Goal: Transaction & Acquisition: Purchase product/service

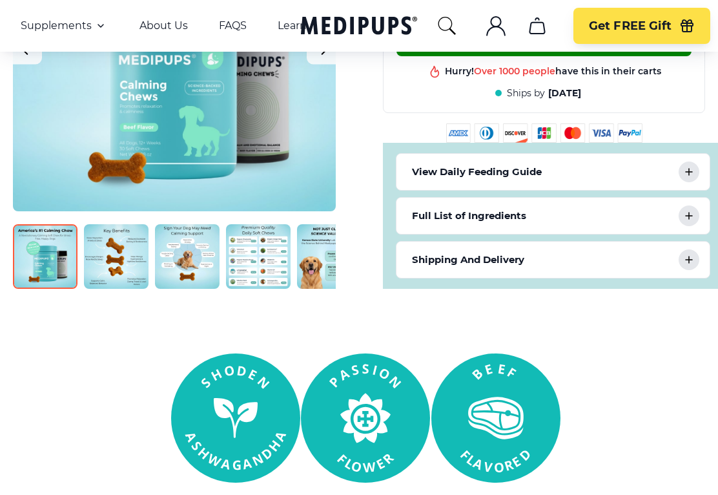
scroll to position [599, 0]
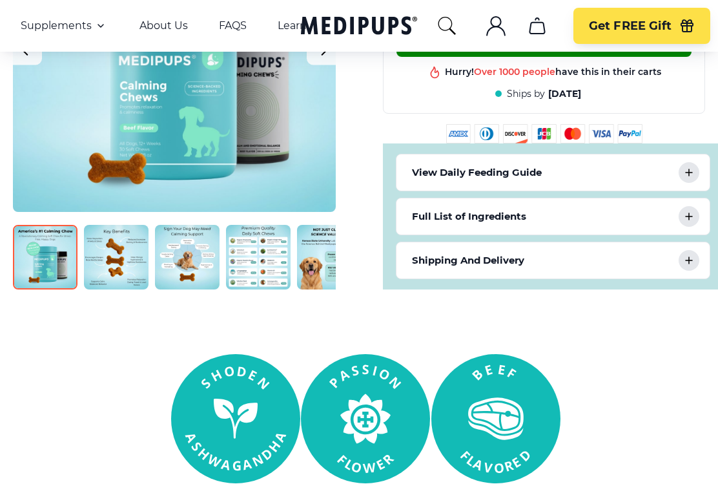
click at [647, 268] on div "Shipping And Delivery" at bounding box center [553, 260] width 313 height 36
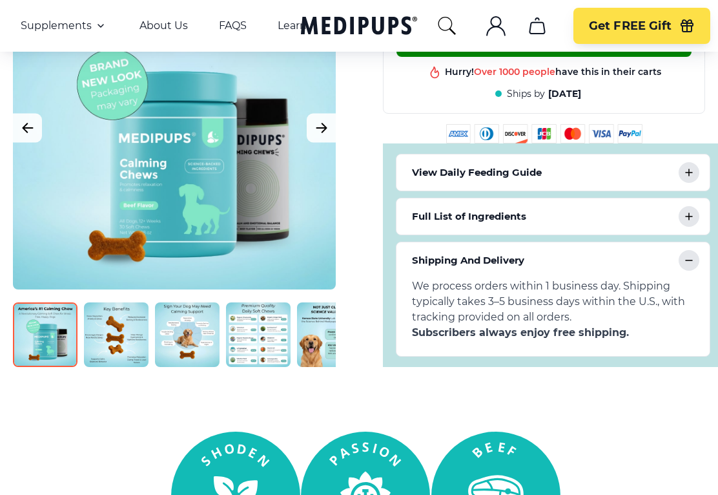
click at [625, 229] on div "Full List of Ingredients" at bounding box center [553, 216] width 313 height 36
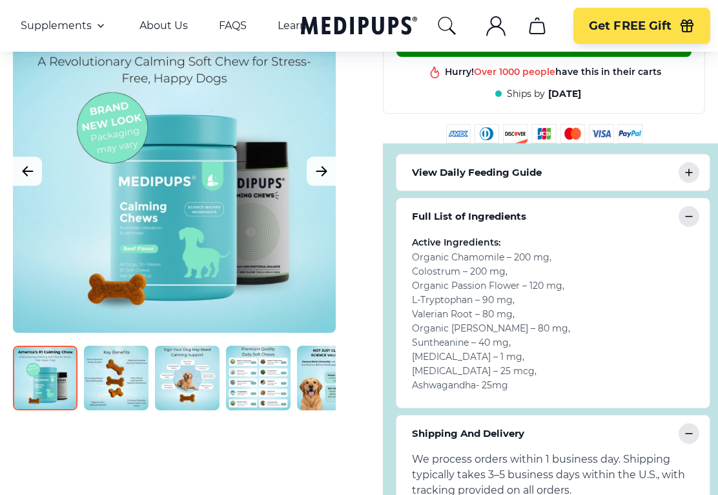
click at [628, 185] on div "View Daily Feeding Guide" at bounding box center [553, 172] width 313 height 36
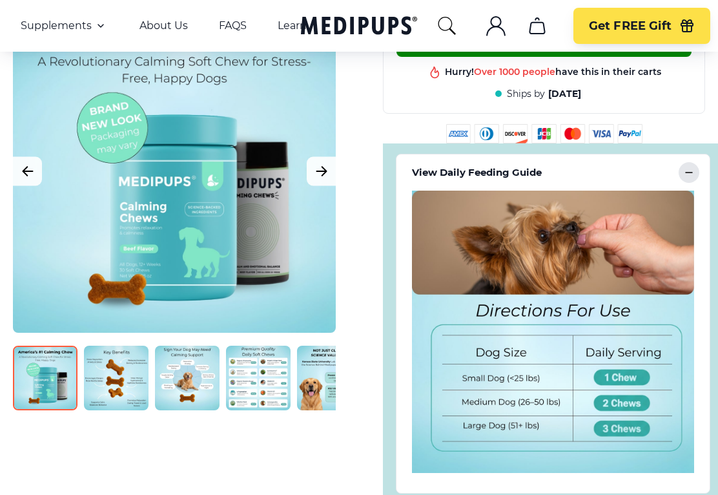
click at [319, 173] on icon "Next Image" at bounding box center [322, 171] width 16 height 16
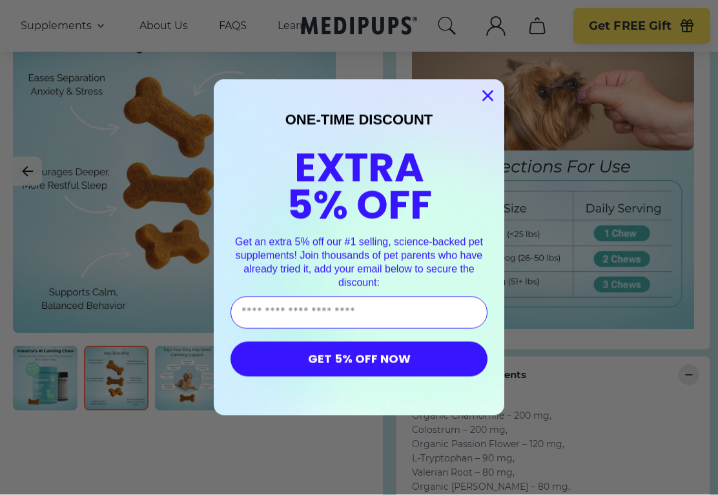
scroll to position [744, 0]
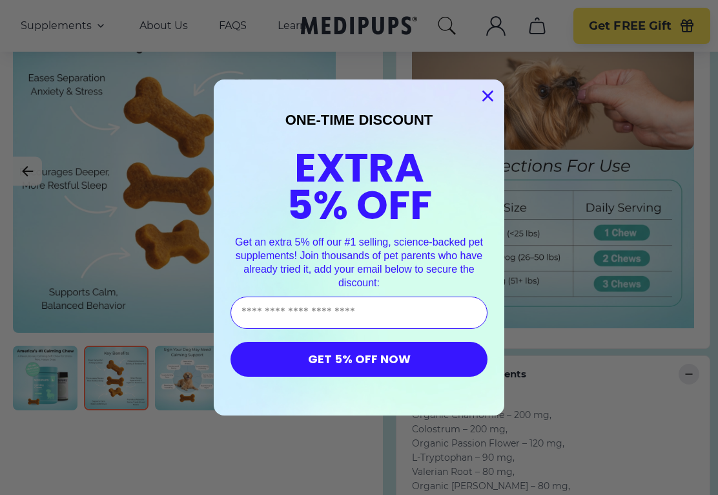
click at [384, 320] on input "Enter Your Email Address" at bounding box center [359, 313] width 257 height 32
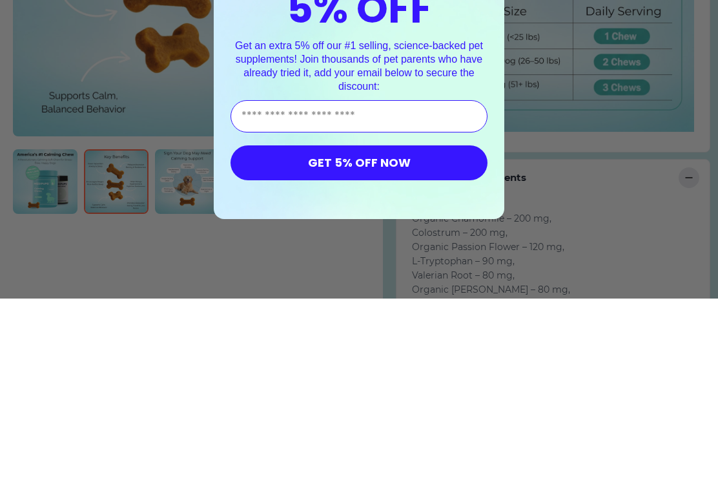
type input "**********"
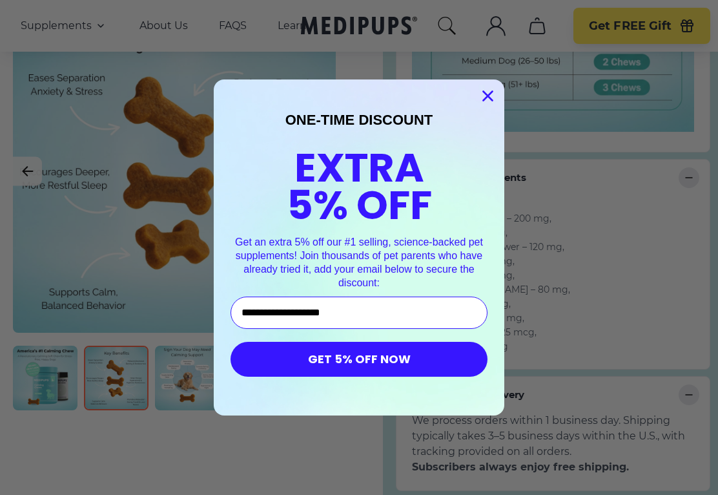
click at [432, 366] on button "GET 5% OFF NOW" at bounding box center [359, 359] width 257 height 35
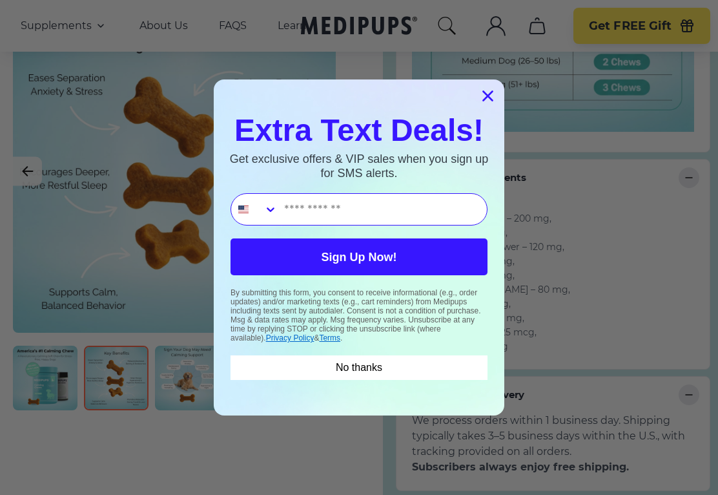
click at [441, 374] on button "No thanks" at bounding box center [359, 367] width 257 height 25
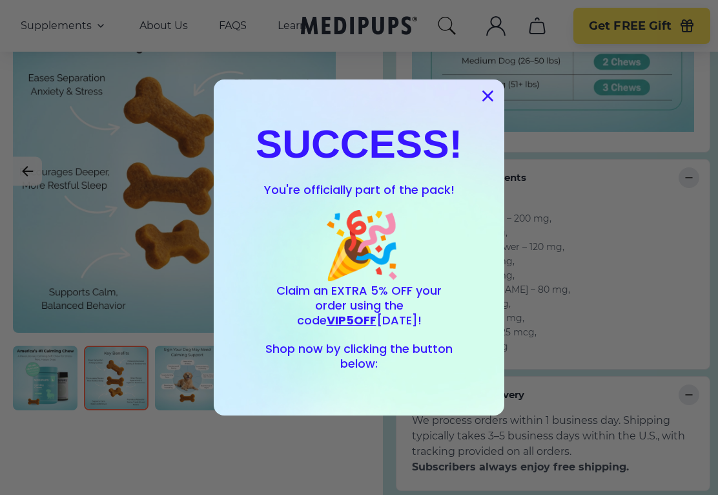
click at [487, 101] on icon "Close dialog" at bounding box center [488, 96] width 9 height 9
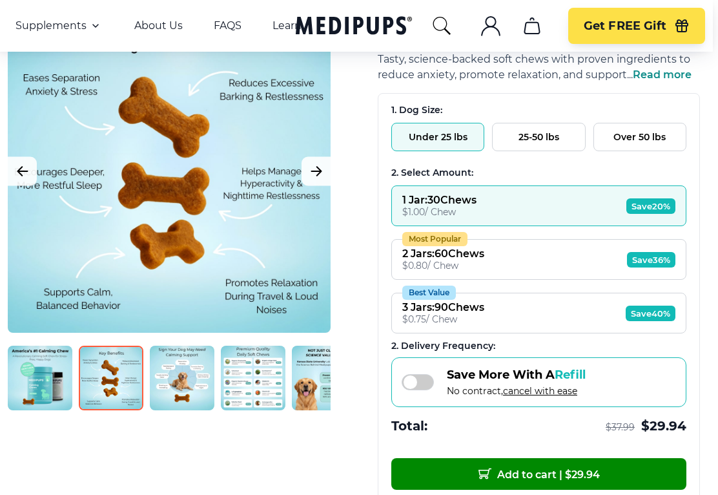
scroll to position [165, 5]
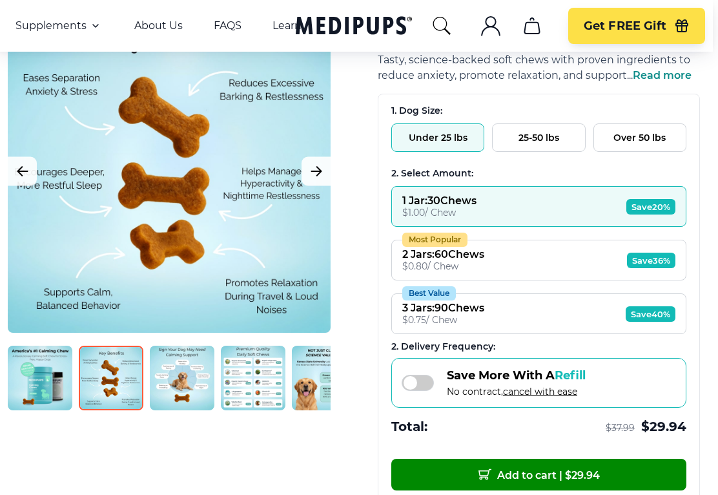
click at [663, 258] on span "Save 36%" at bounding box center [651, 261] width 48 height 16
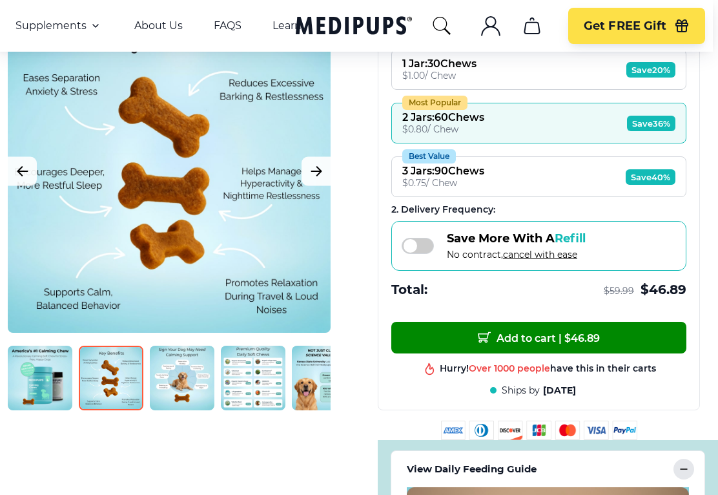
scroll to position [313, 5]
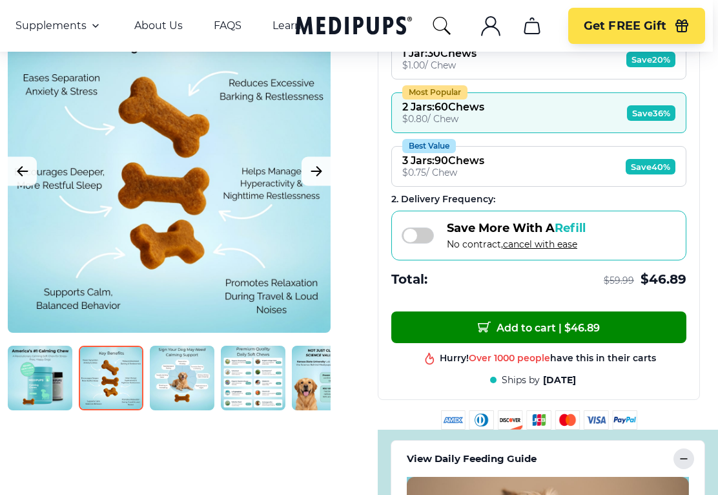
click at [664, 174] on span "Save 40%" at bounding box center [651, 167] width 50 height 16
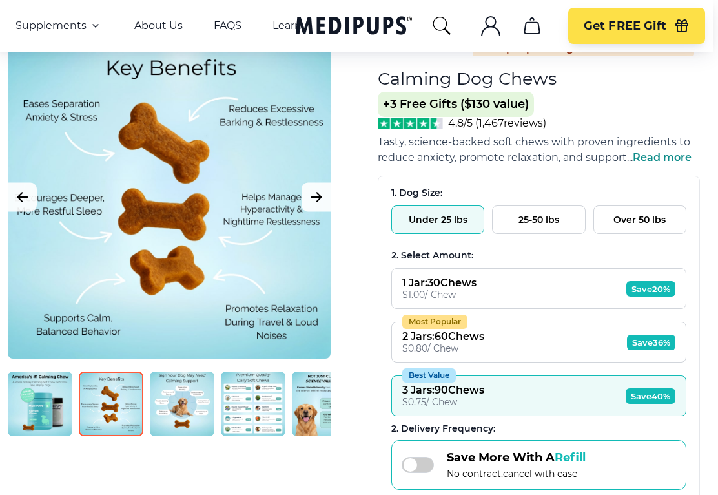
scroll to position [83, 5]
click at [446, 219] on button "Under 25 lbs" at bounding box center [437, 220] width 93 height 28
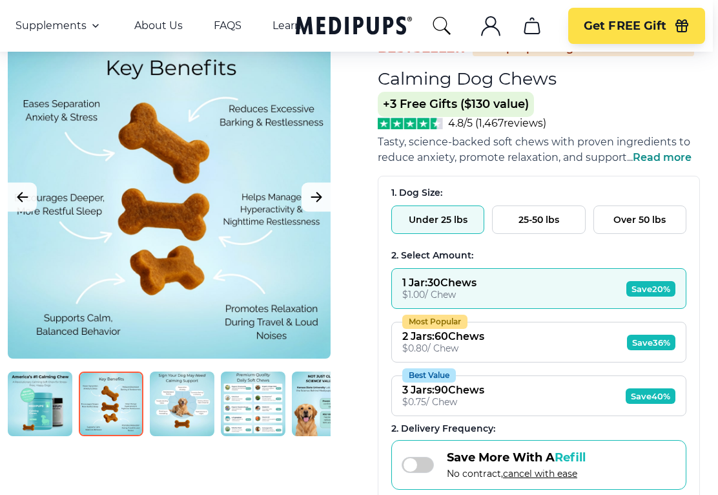
scroll to position [101, 1]
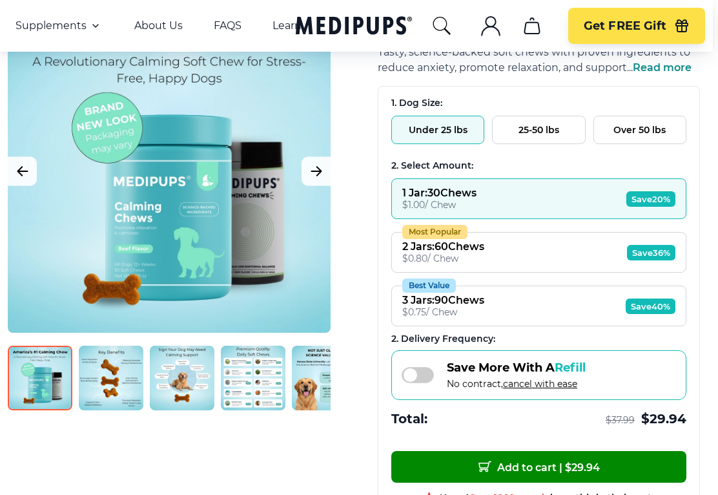
scroll to position [172, 5]
click at [583, 472] on span "Add to cart | $ 29.94" at bounding box center [539, 468] width 121 height 14
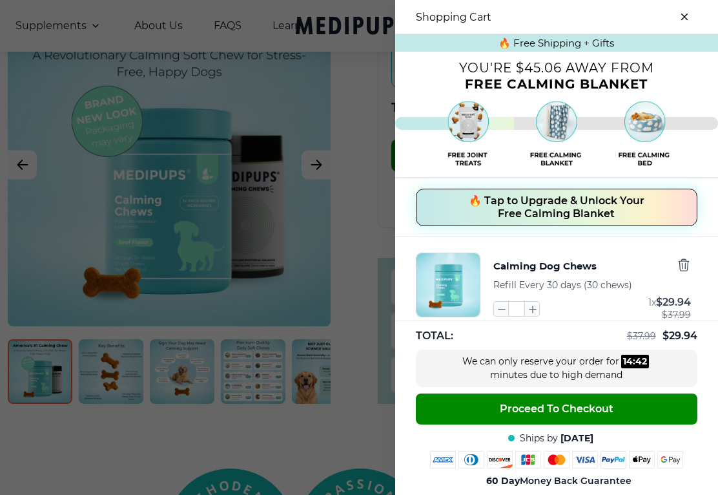
scroll to position [486, 5]
click at [601, 415] on span "Proceed To Checkout" at bounding box center [557, 408] width 114 height 13
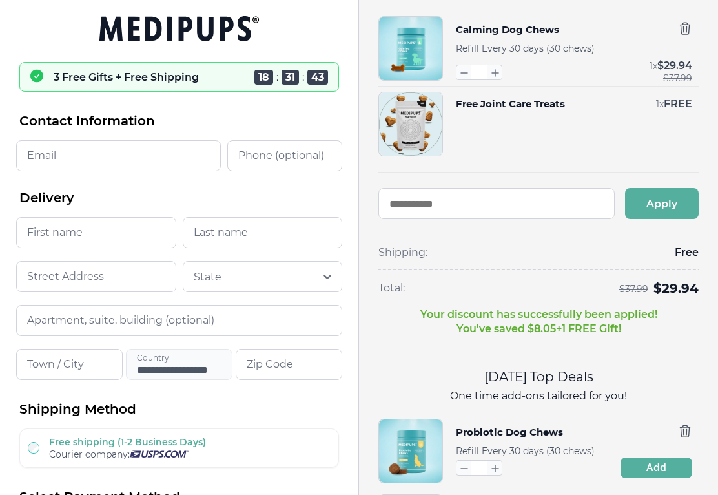
click at [609, 311] on p "Your discount has successfully been applied! You've saved $ 8.05 + 1 FREE Gift!" at bounding box center [539, 322] width 237 height 28
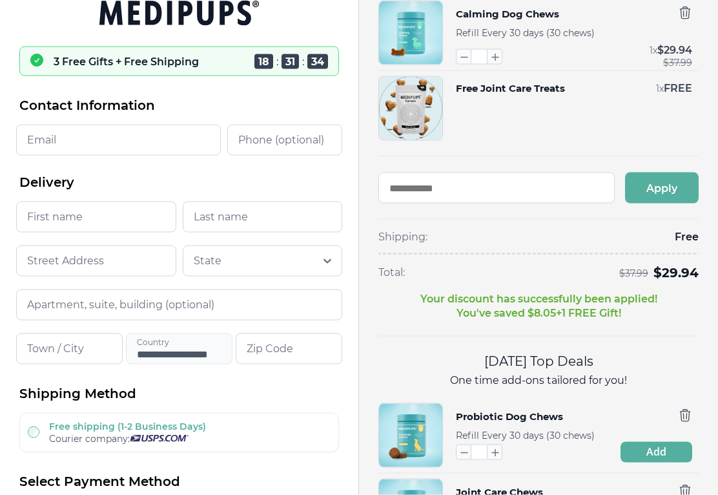
scroll to position [16, 0]
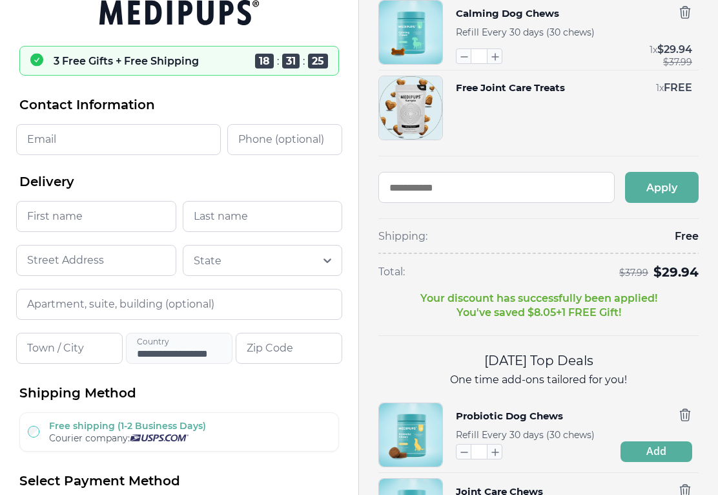
click at [688, 275] on div "Total: $ 37.99 $ 29.94" at bounding box center [539, 272] width 320 height 37
click at [687, 264] on span "$ 29.94" at bounding box center [676, 272] width 45 height 16
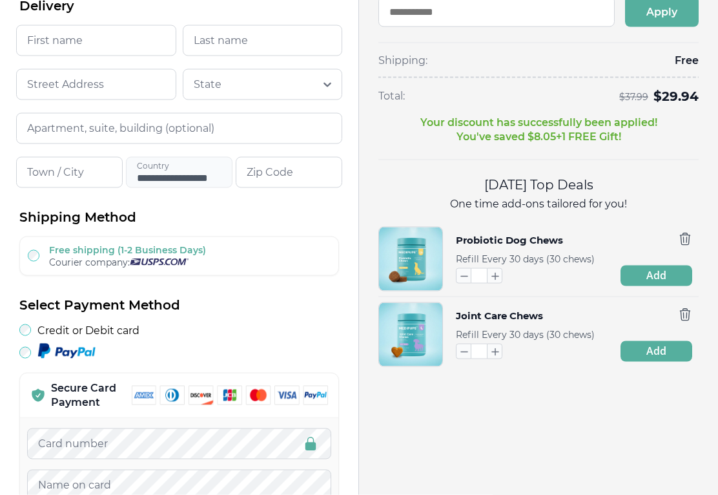
scroll to position [193, 0]
click at [471, 273] on icon "button" at bounding box center [464, 275] width 14 height 14
click at [471, 268] on icon "button" at bounding box center [464, 275] width 14 height 14
click at [463, 276] on button "button" at bounding box center [464, 275] width 16 height 16
click at [465, 276] on button "button" at bounding box center [464, 275] width 16 height 16
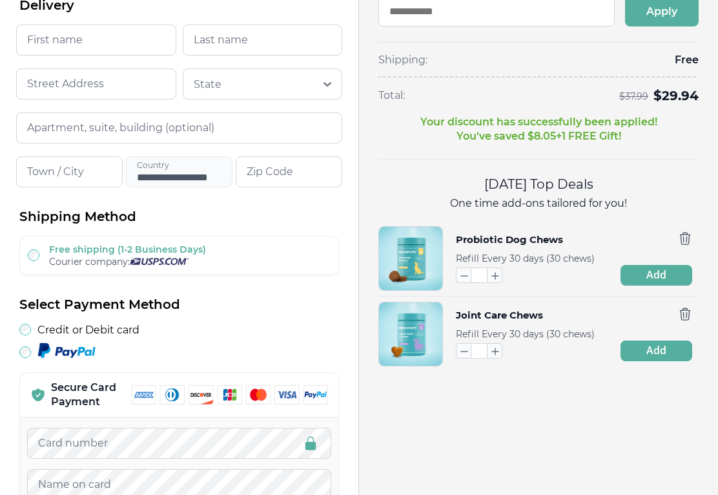
click at [465, 351] on icon "button" at bounding box center [464, 351] width 14 height 14
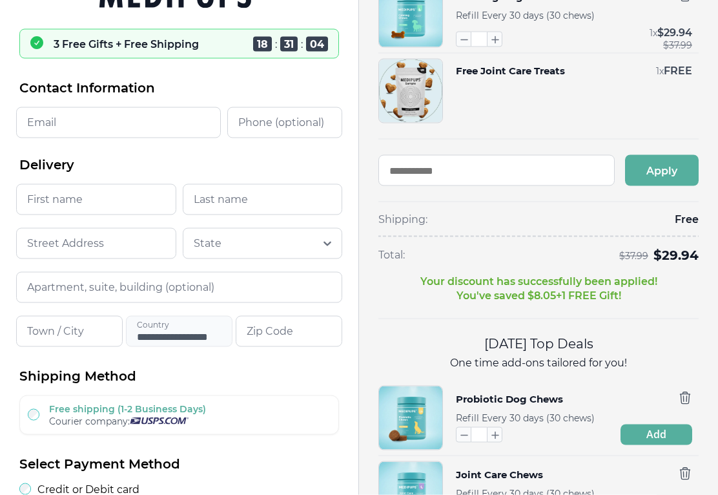
scroll to position [0, 0]
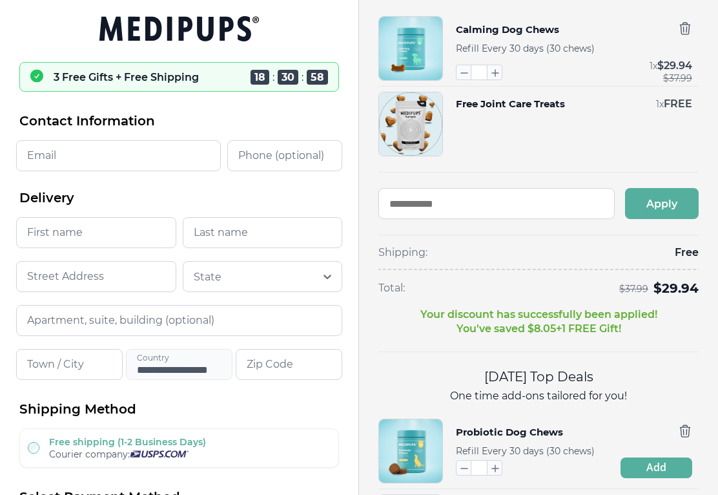
click at [136, 163] on input "Email" at bounding box center [118, 155] width 205 height 31
type input "**********"
type input "****"
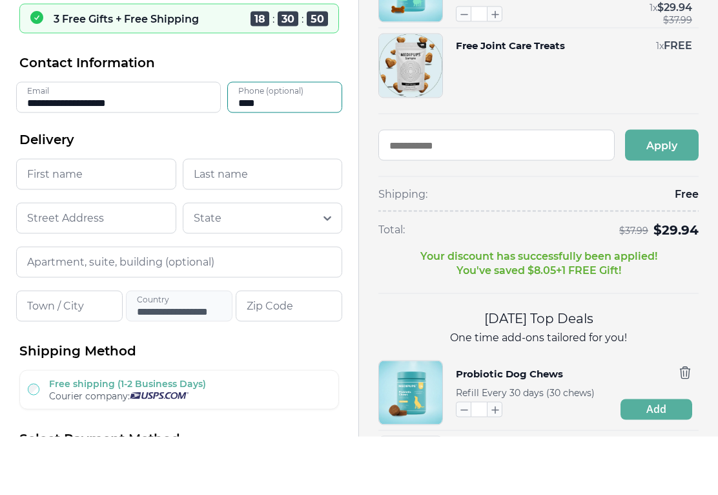
click at [135, 217] on input "First name" at bounding box center [96, 232] width 160 height 31
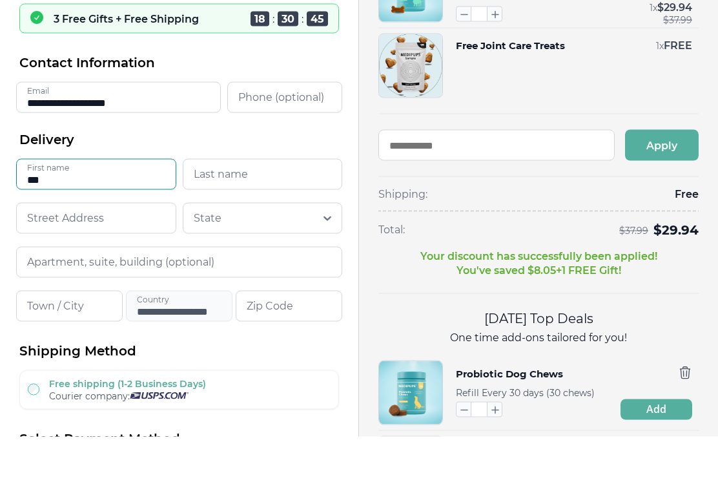
type input "***"
click at [249, 217] on input "Last name" at bounding box center [263, 232] width 160 height 31
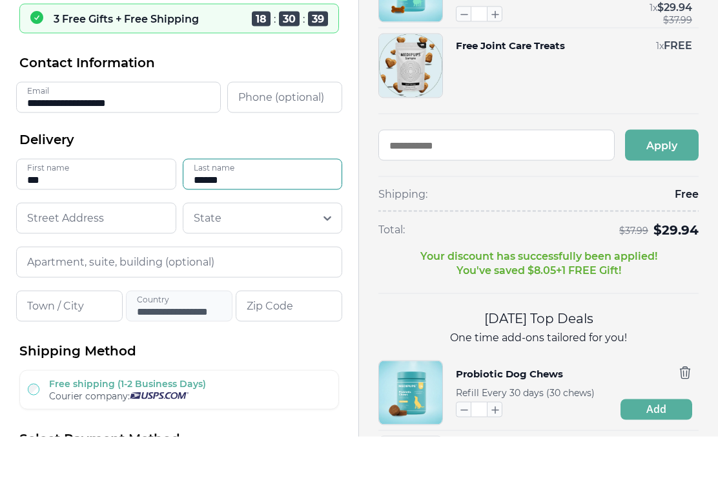
type input "******"
click at [124, 261] on input at bounding box center [96, 276] width 160 height 31
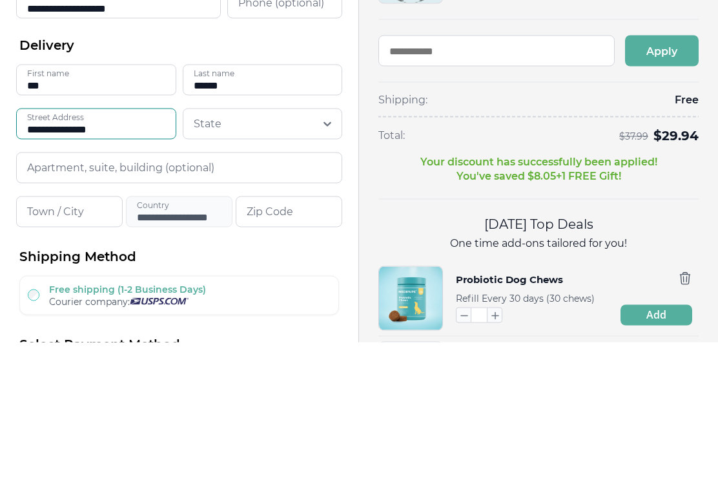
type input "**********"
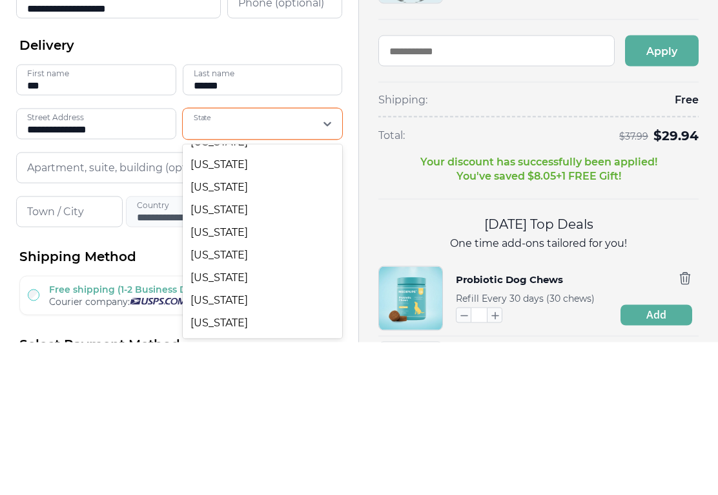
scroll to position [262, 0]
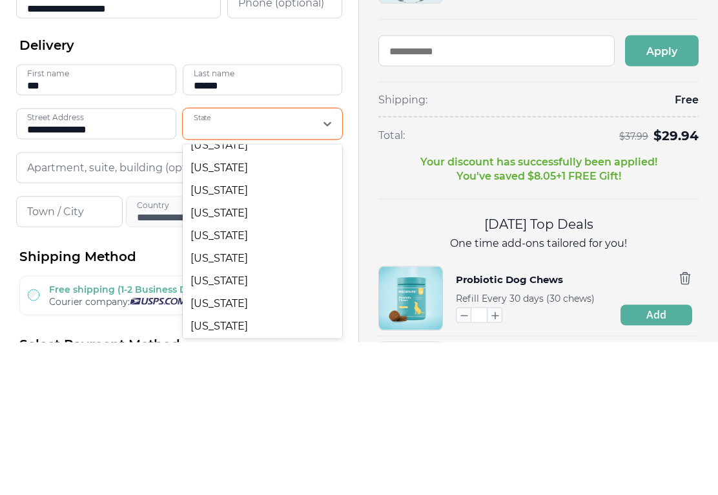
click at [622, 235] on div "Shipping: Free" at bounding box center [539, 253] width 320 height 36
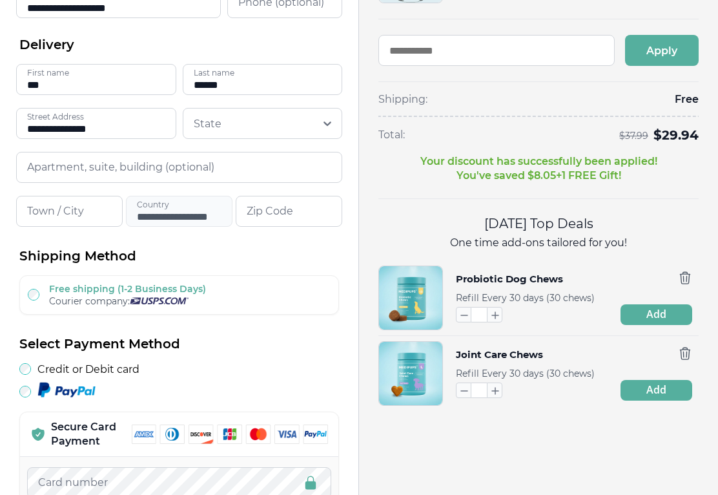
scroll to position [152, 0]
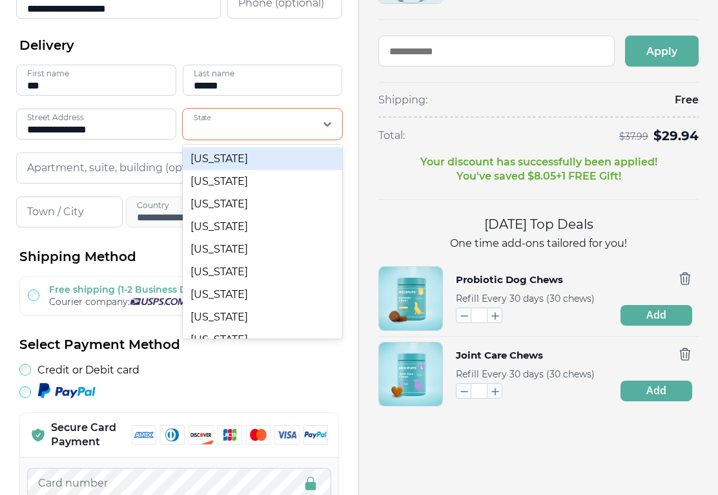
click at [212, 123] on div at bounding box center [254, 124] width 121 height 26
type input "*"
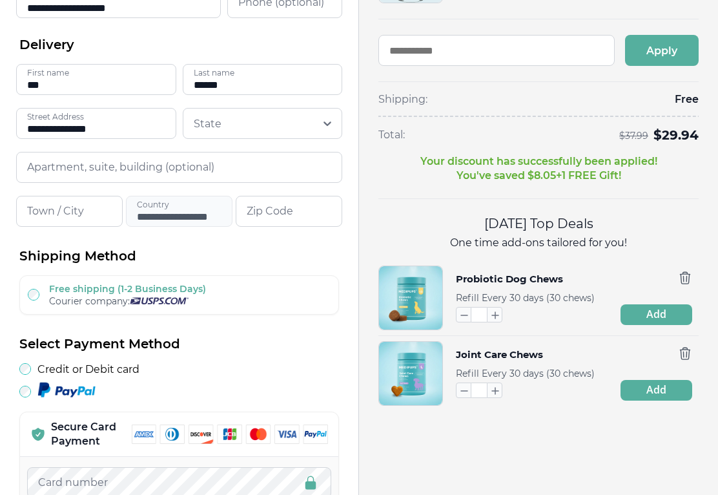
click at [532, 178] on div "Calming Dog Chews Refill Every 30 days (30 chews) * 1 x $ 29.94 $ 37.99 Free Jo…" at bounding box center [539, 142] width 320 height 558
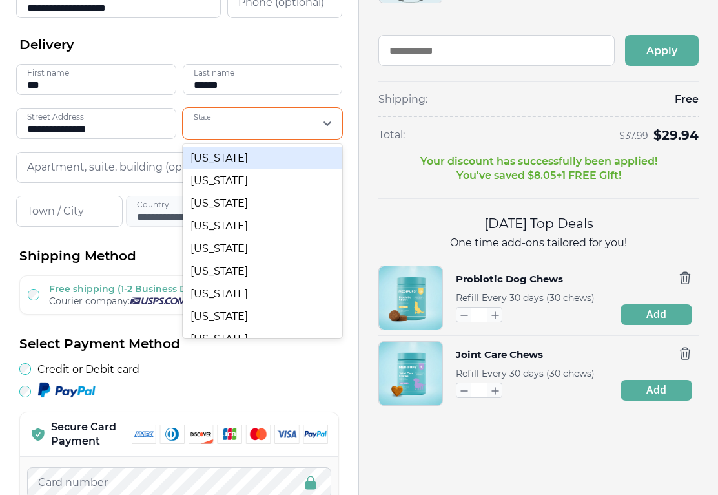
scroll to position [152, 0]
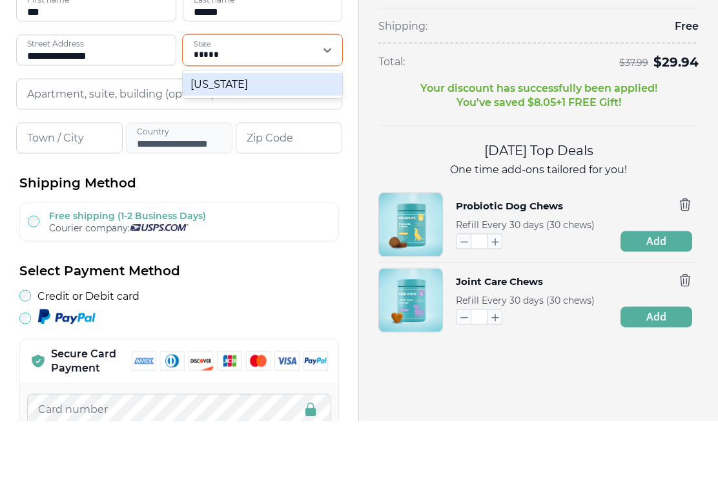
type input "*****"
click at [95, 196] on input "Town / City" at bounding box center [69, 211] width 107 height 31
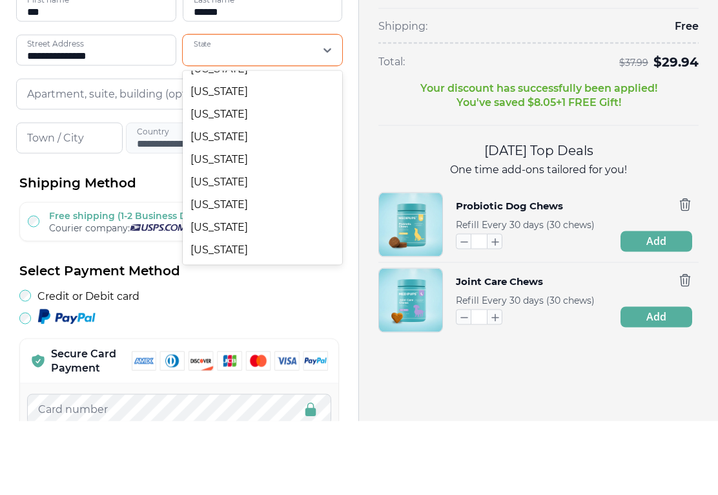
scroll to position [939, 0]
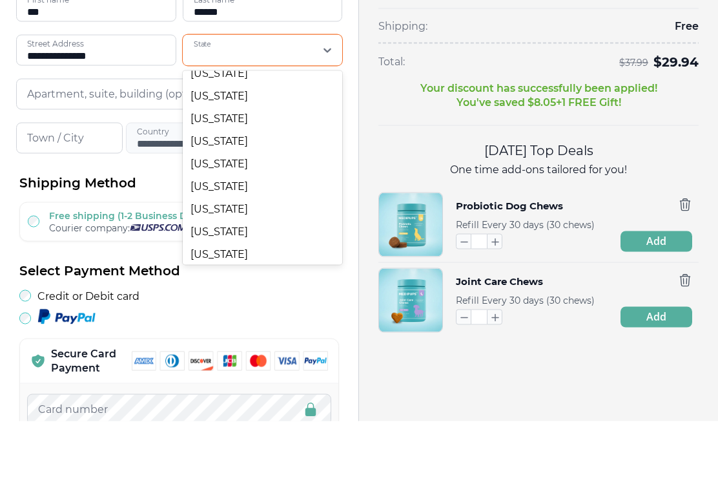
click at [207, 204] on div "Texas" at bounding box center [263, 215] width 160 height 23
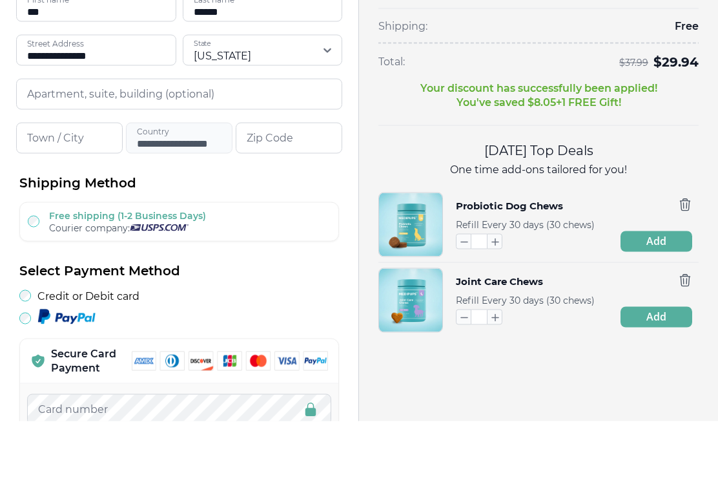
scroll to position [227, 0]
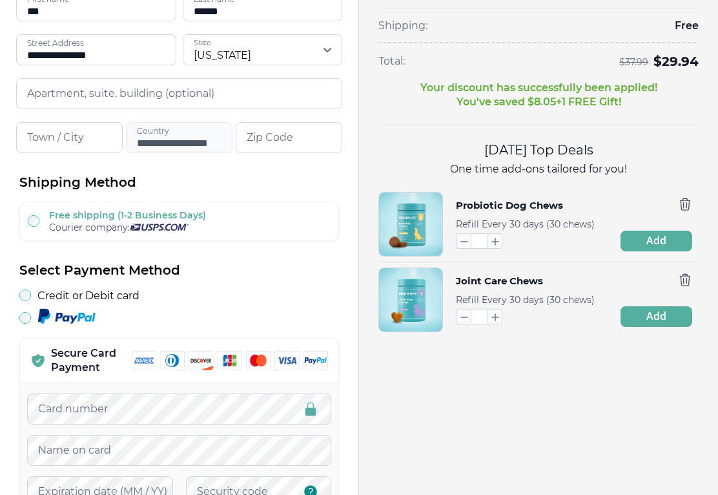
click at [65, 143] on input "Town / City" at bounding box center [69, 137] width 107 height 31
type input "******"
click at [280, 138] on input "Zip Code" at bounding box center [289, 137] width 107 height 31
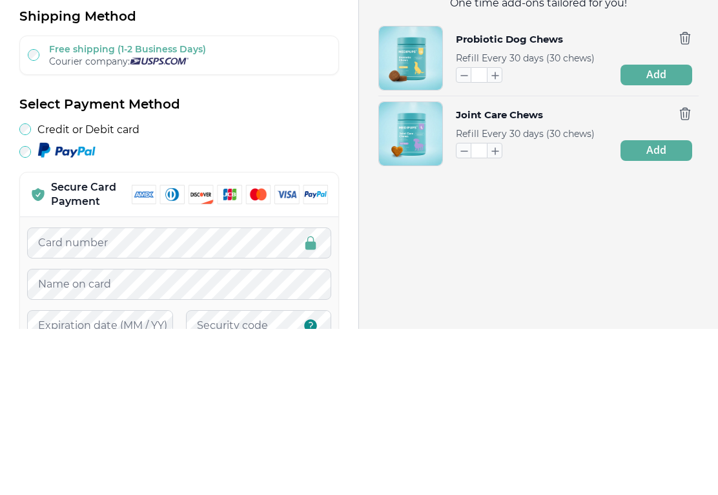
type input "*****"
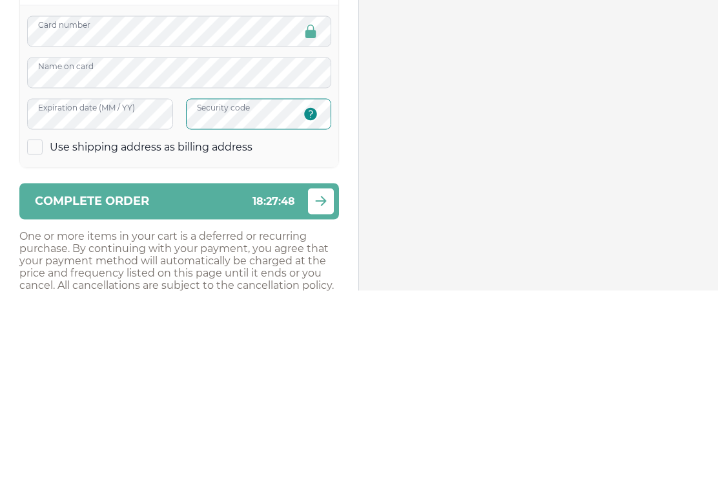
scroll to position [401, 0]
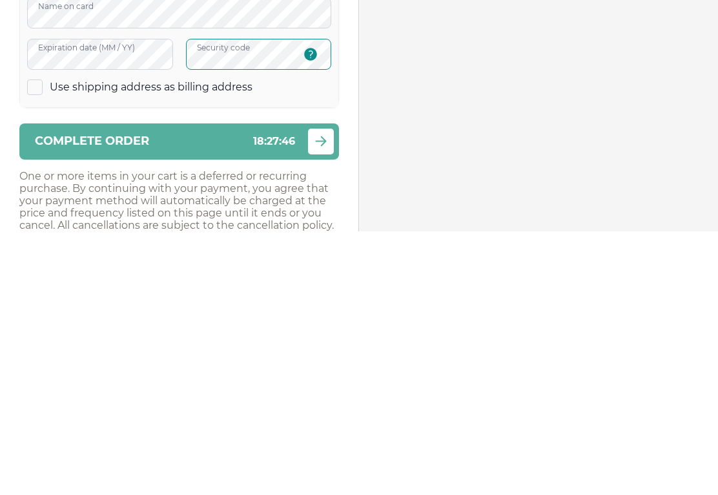
click at [206, 399] on div "Complete order 18 : 27 : 46" at bounding box center [165, 405] width 260 height 12
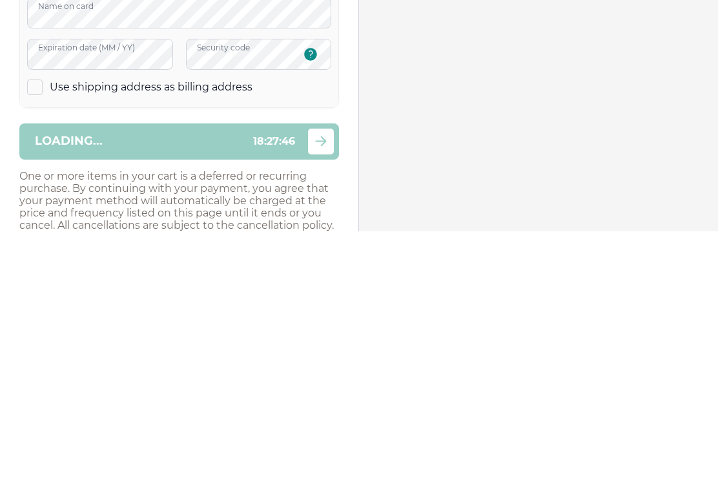
scroll to position [664, 0]
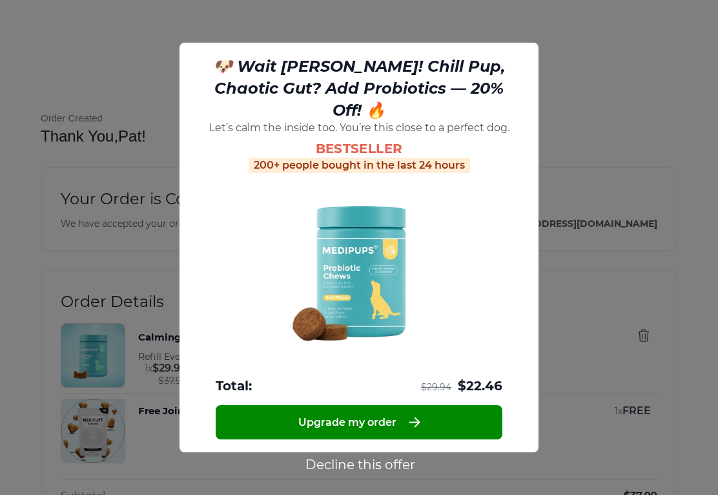
click at [397, 457] on button "Decline this offer" at bounding box center [361, 464] width 118 height 17
